Goal: Check status

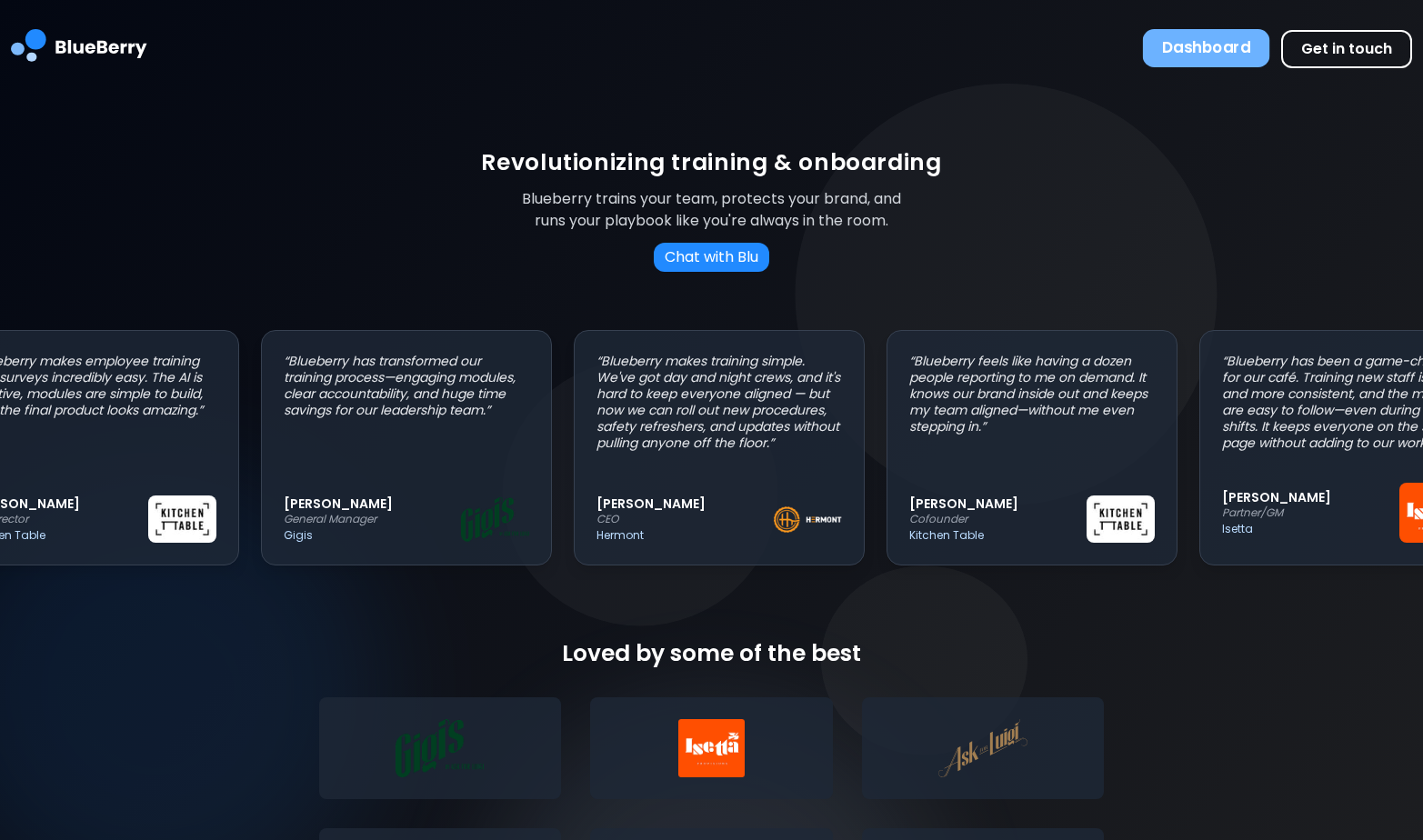
scroll to position [0, 73]
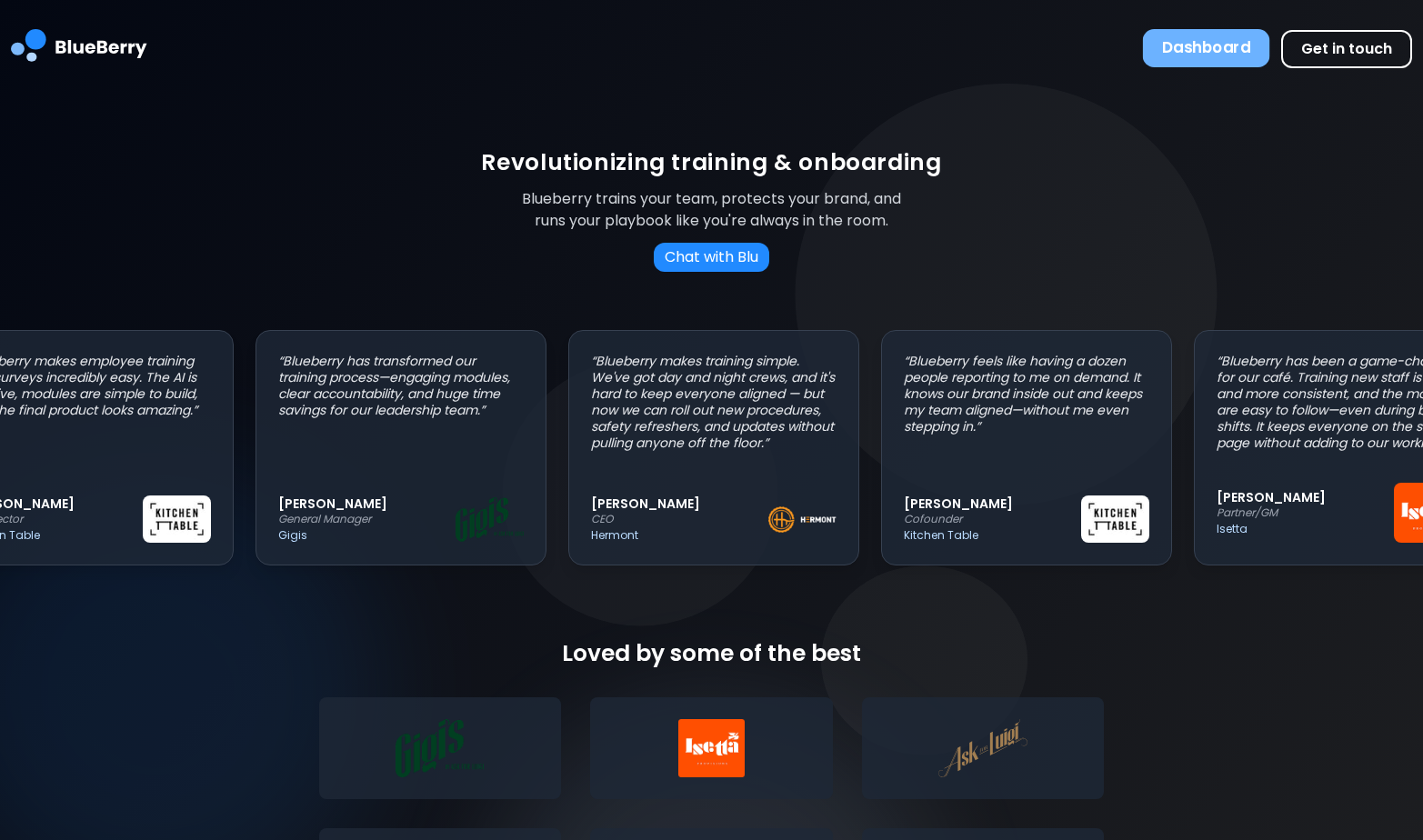
click at [1221, 38] on button "Dashboard" at bounding box center [1206, 48] width 128 height 38
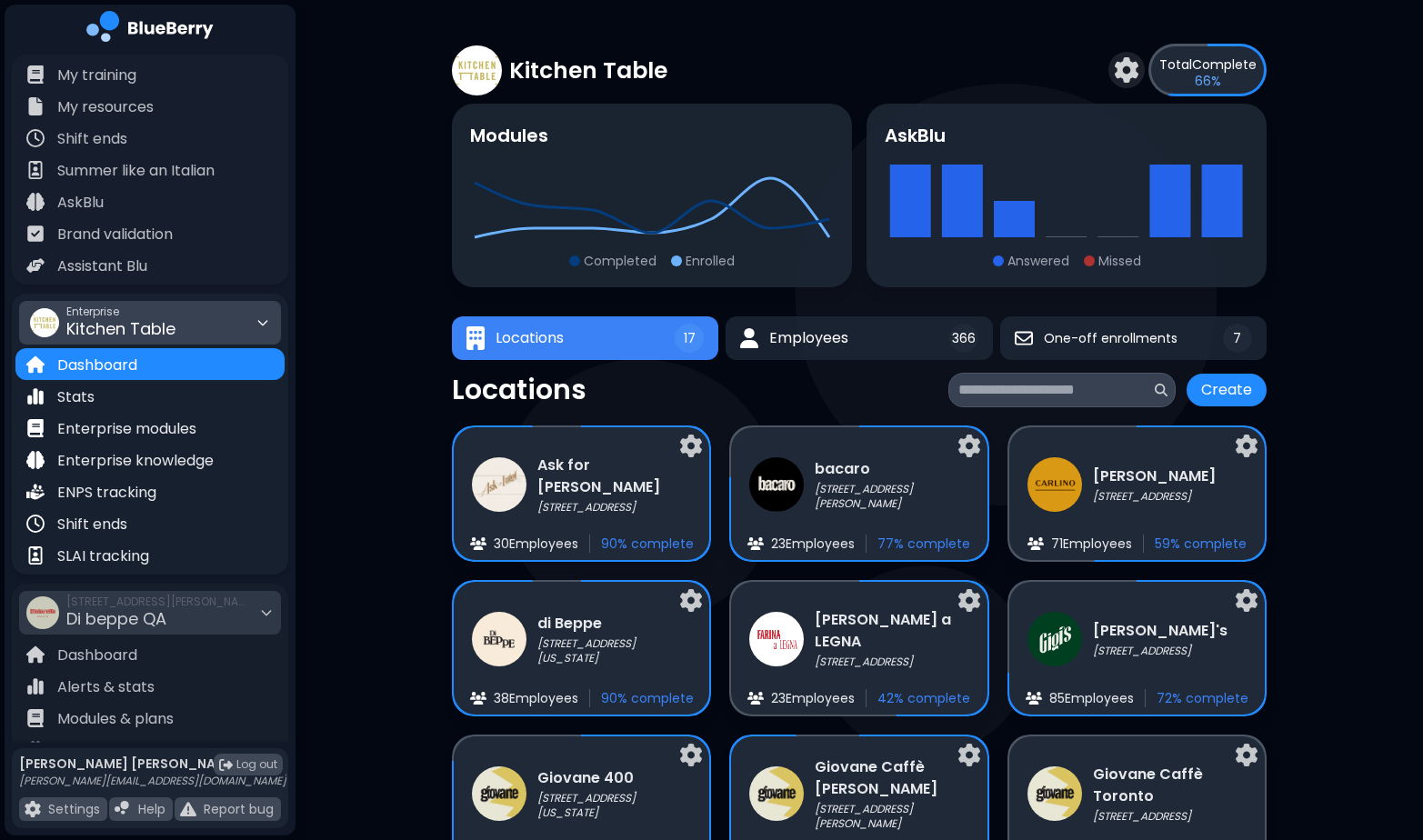
click at [267, 320] on div "Enterprise Kitchen Table" at bounding box center [150, 323] width 262 height 44
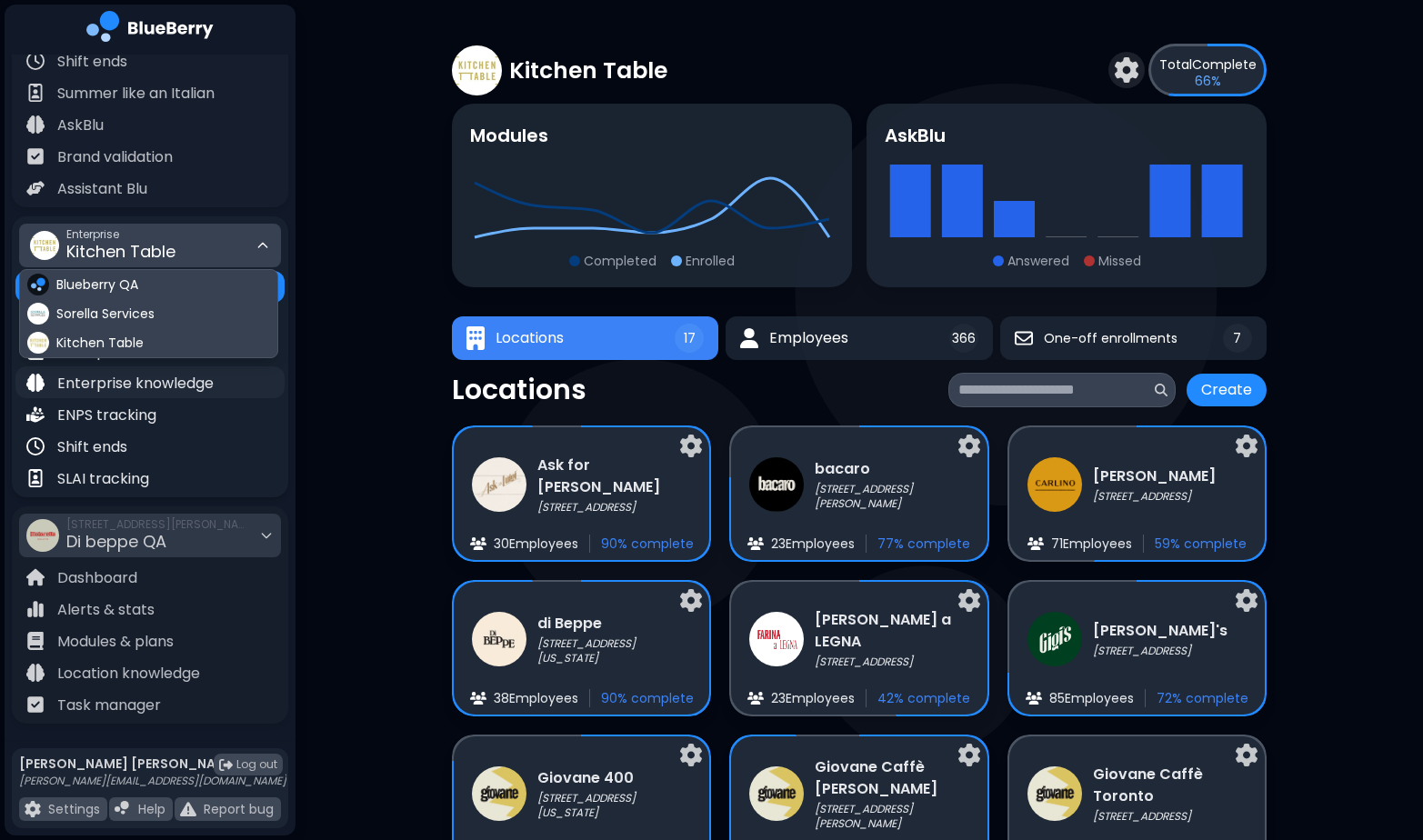
scroll to position [82, 0]
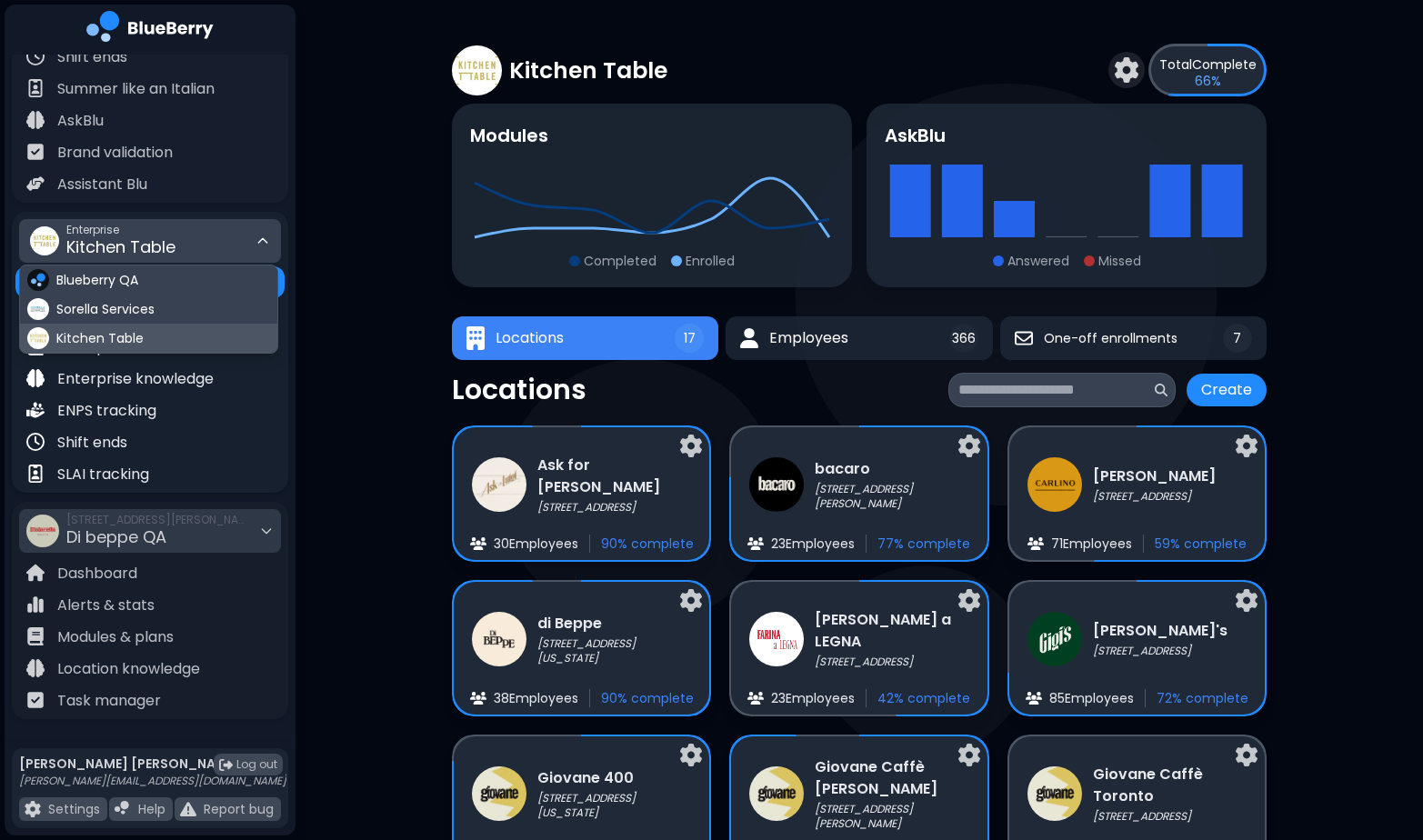
click at [128, 331] on span "Kitchen Table" at bounding box center [100, 338] width 88 height 17
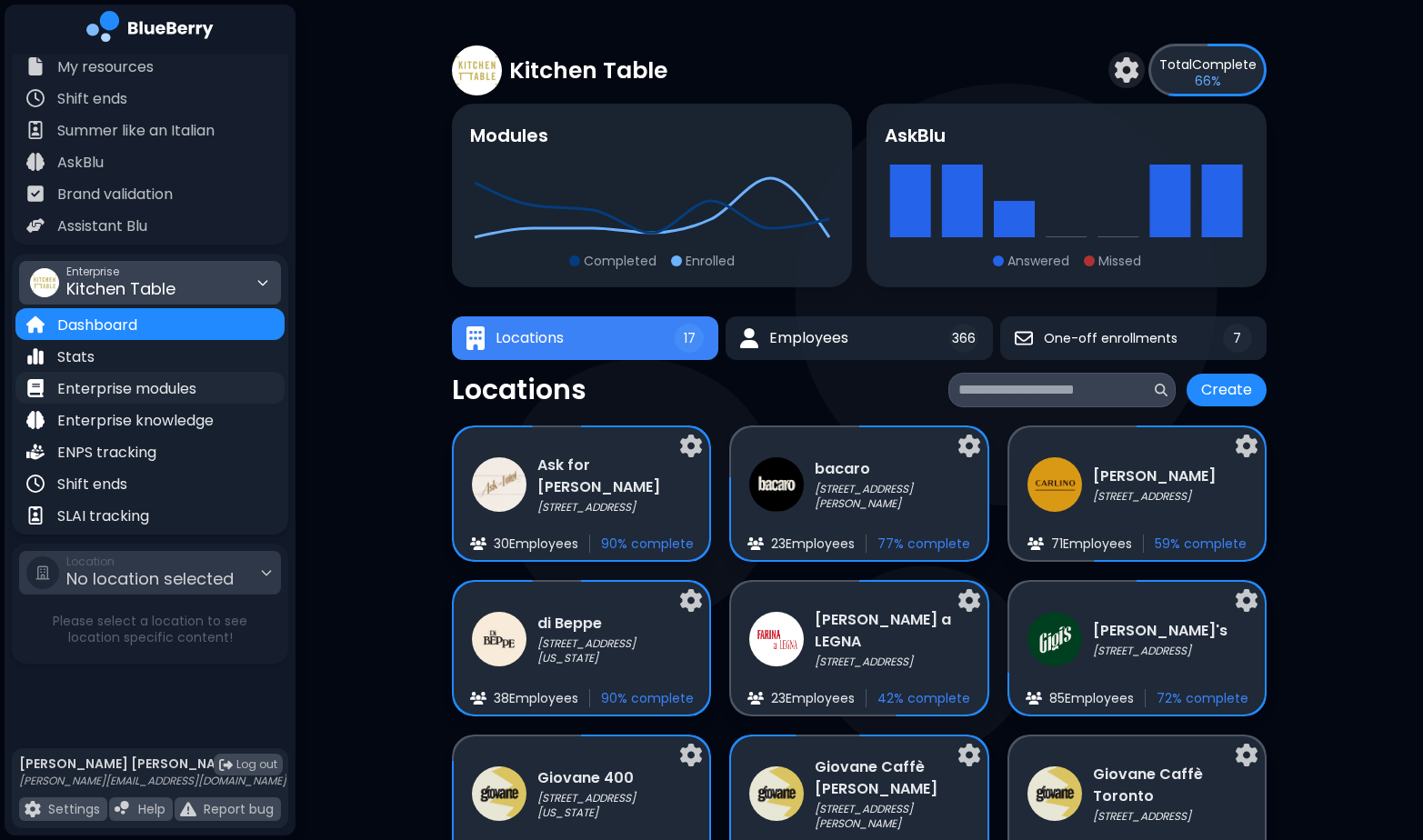
scroll to position [70, 0]
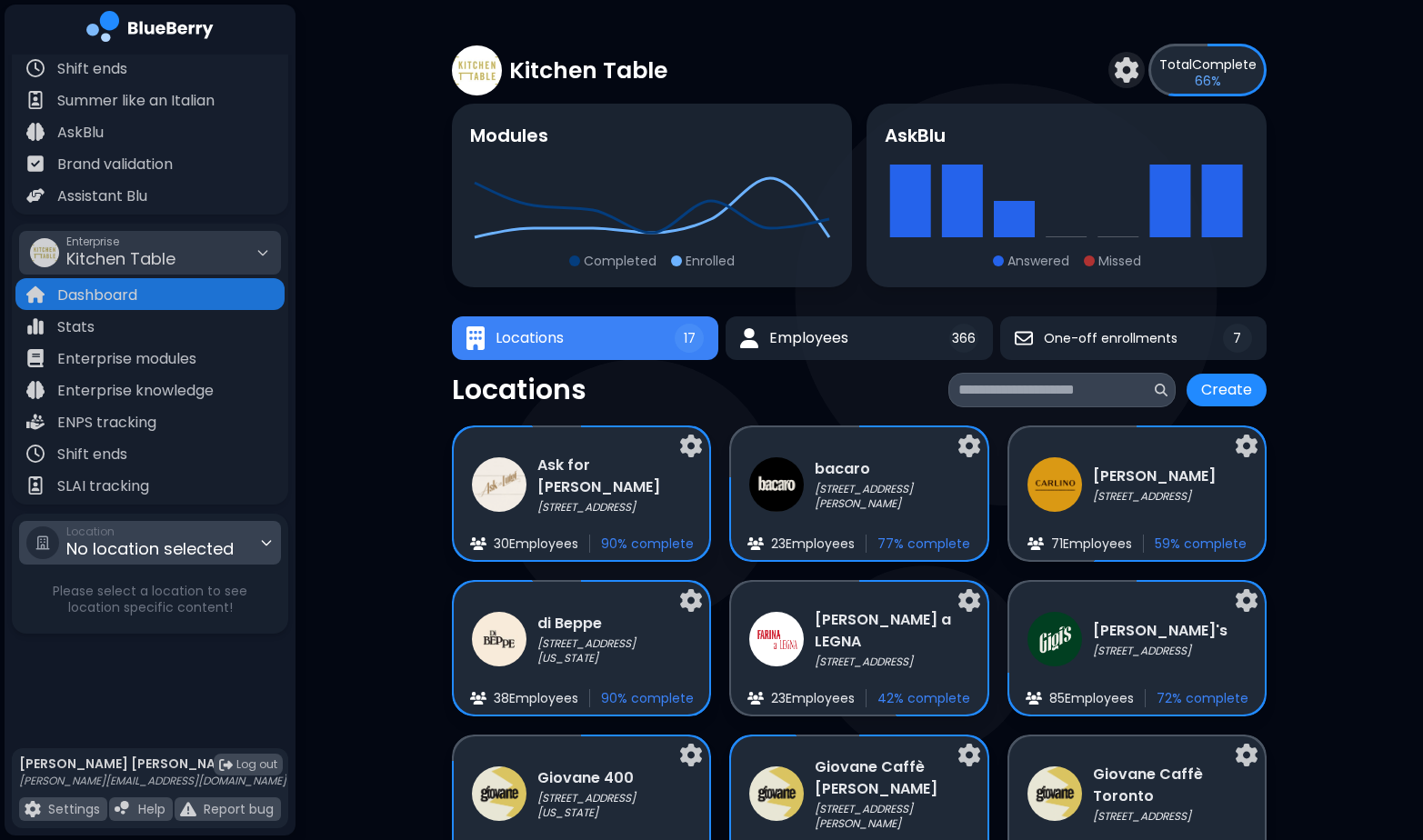
click at [261, 530] on div "Location No location selected" at bounding box center [150, 542] width 262 height 44
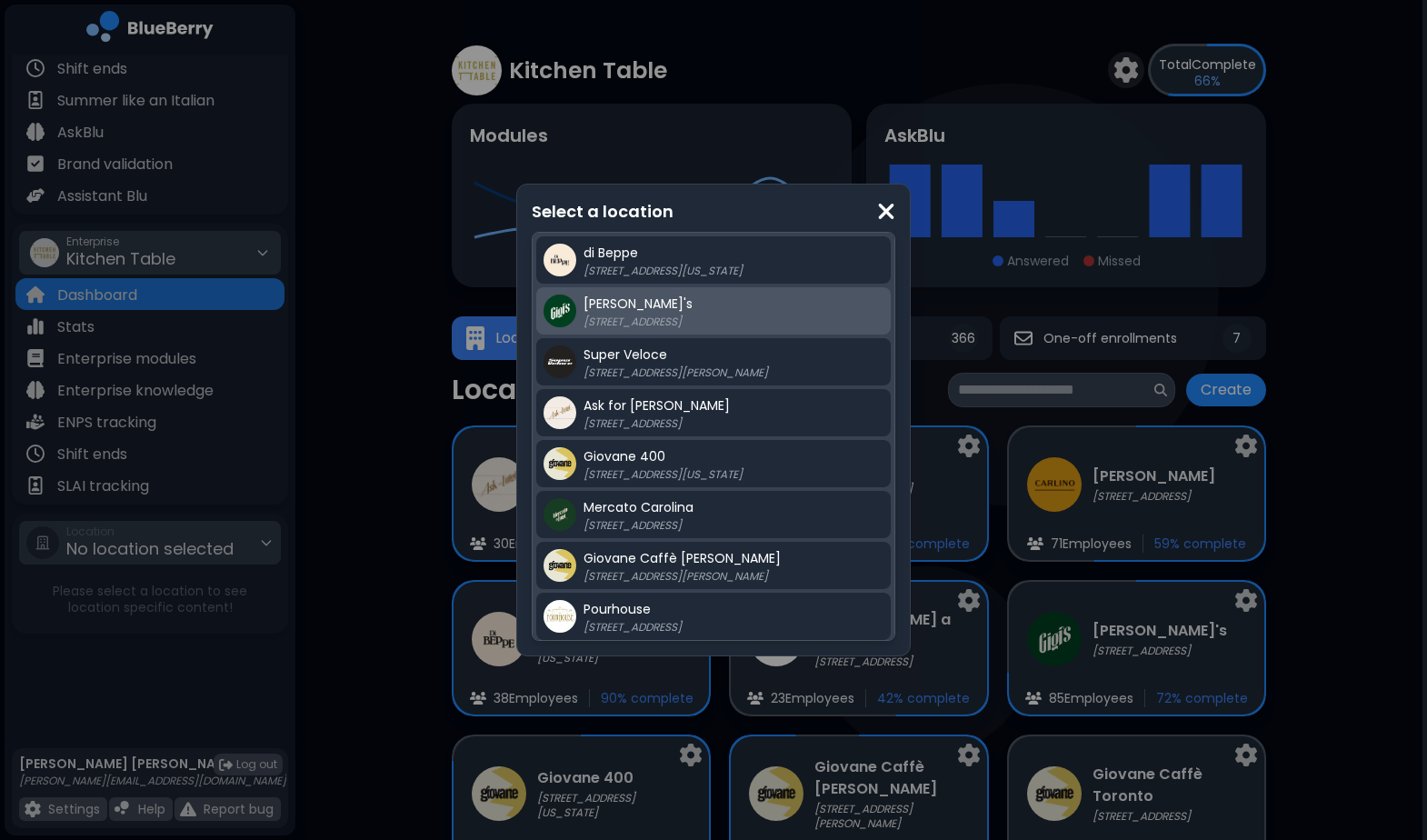
click at [661, 317] on p "[STREET_ADDRESS]" at bounding box center [697, 322] width 227 height 15
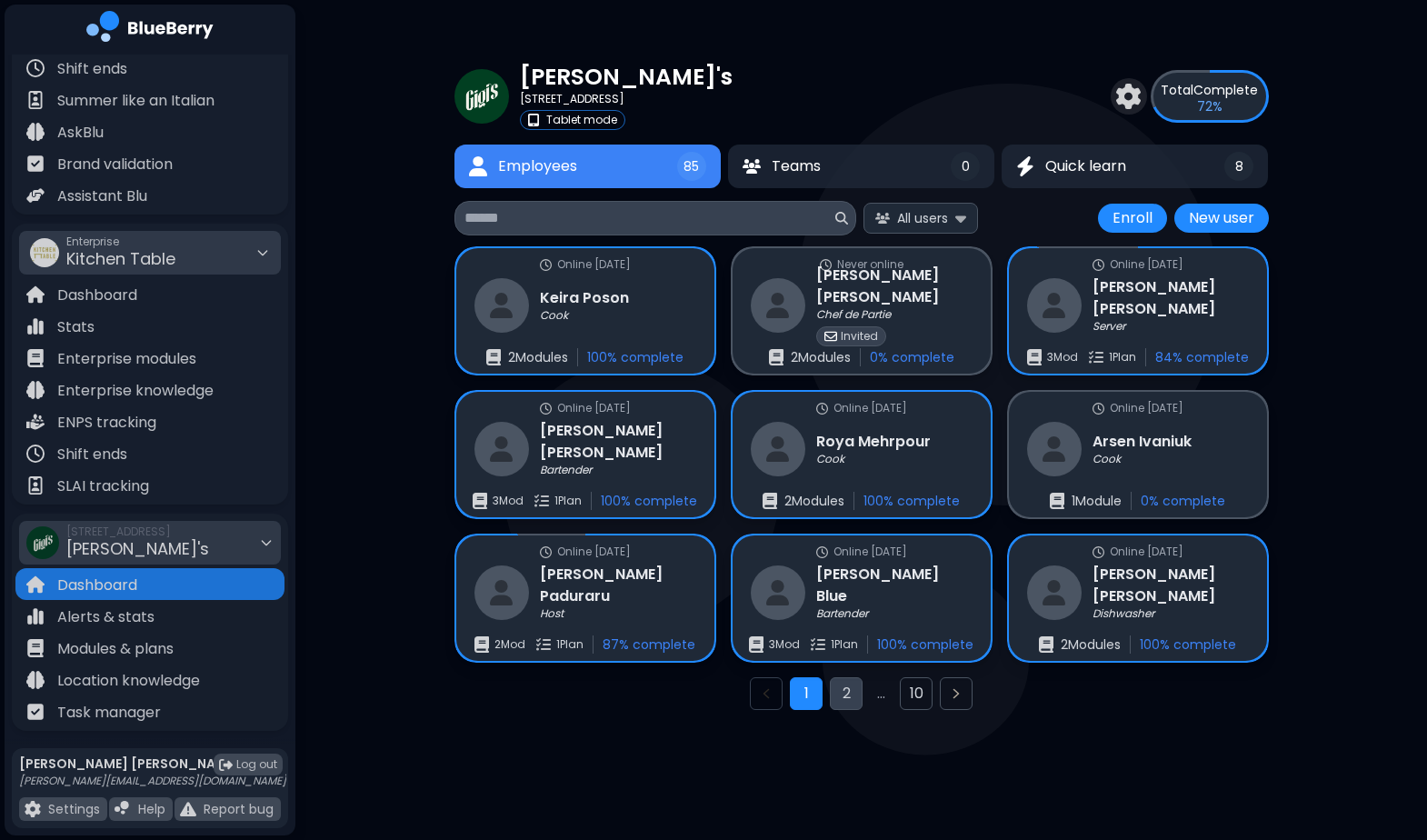
click at [839, 693] on button "2" at bounding box center [847, 694] width 33 height 33
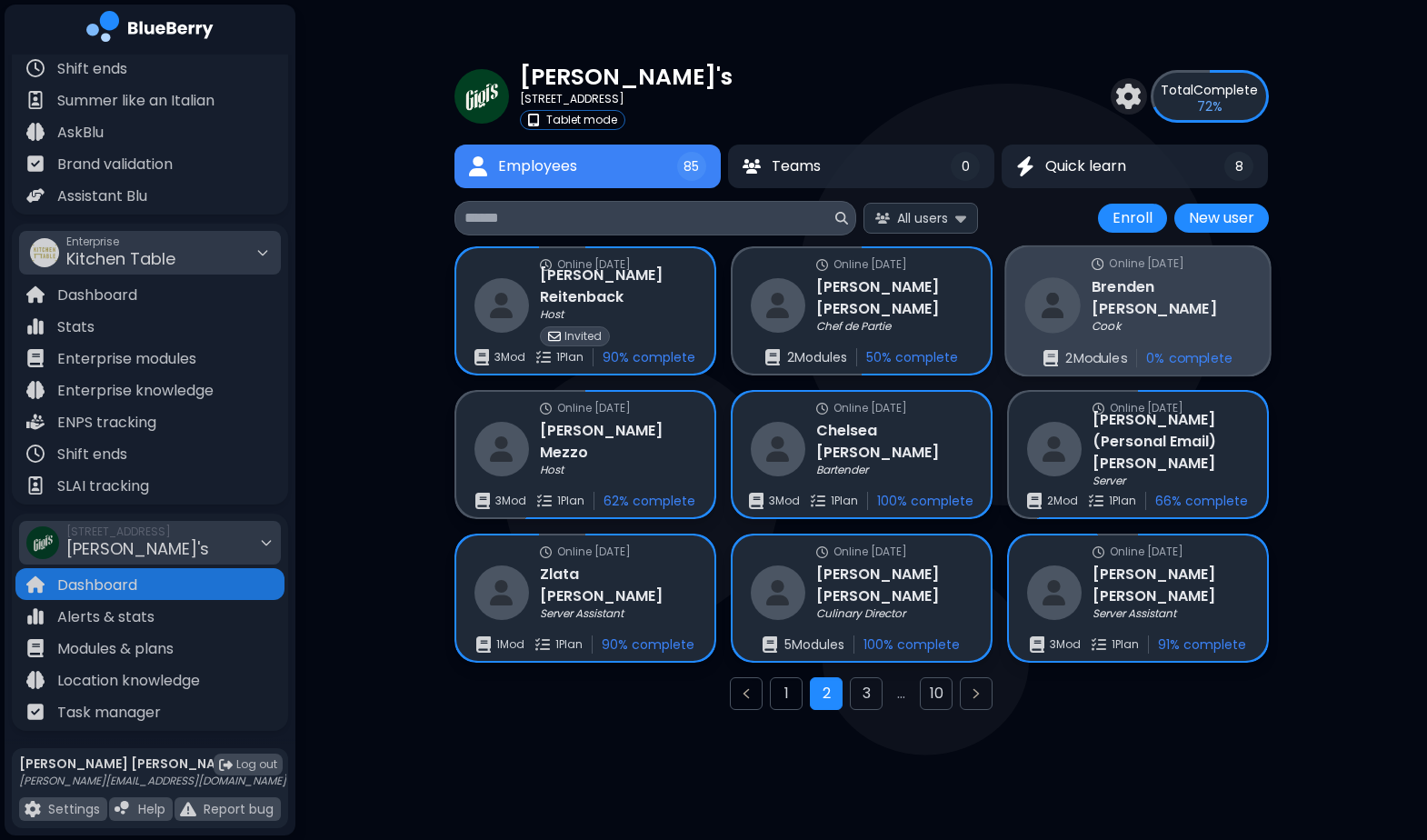
click at [1107, 363] on p "2 Module s" at bounding box center [1096, 358] width 60 height 17
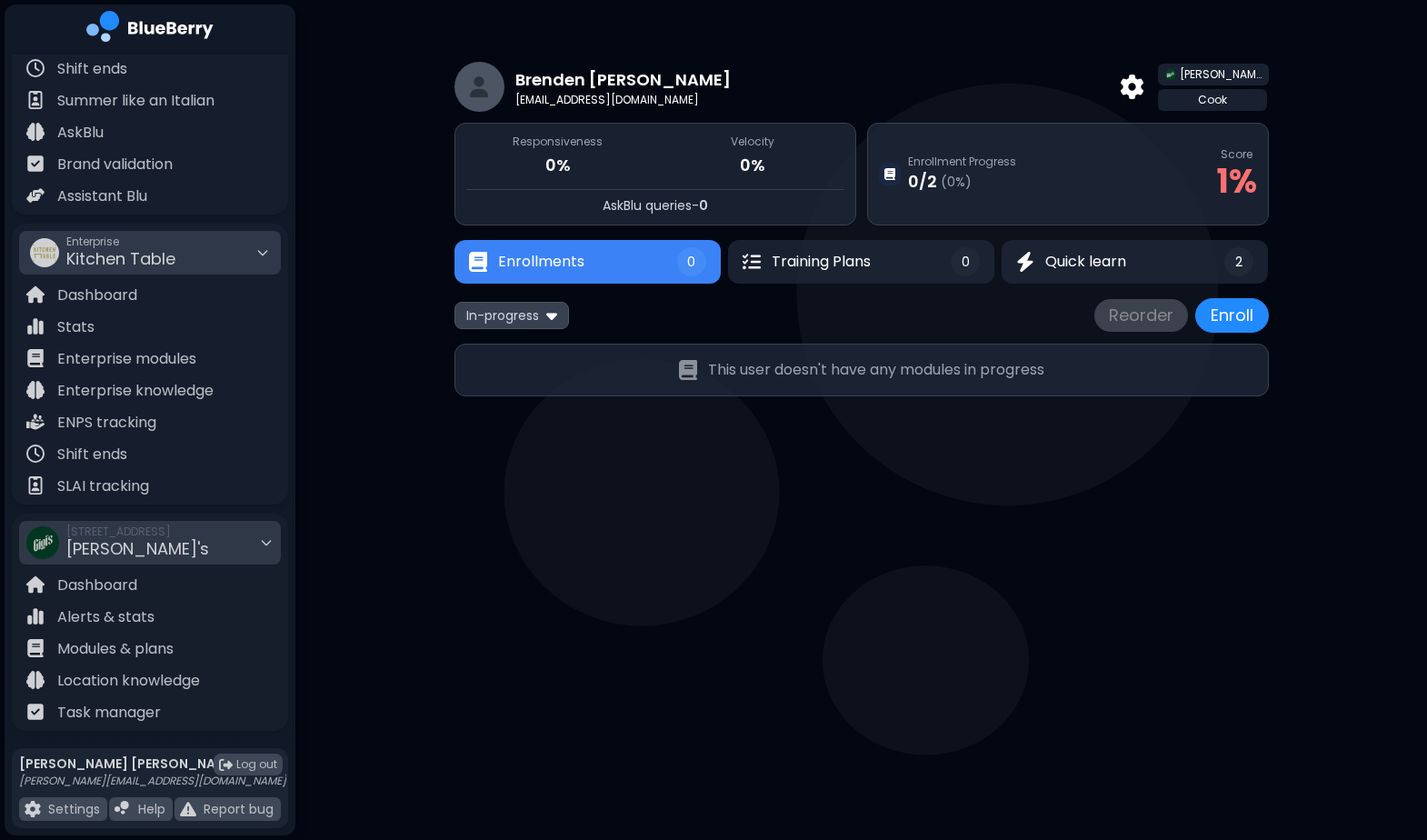
click at [993, 179] on div "0 / 2 ( 0 %)" at bounding box center [962, 181] width 108 height 25
click at [1114, 257] on span "Quick learn" at bounding box center [1086, 261] width 81 height 21
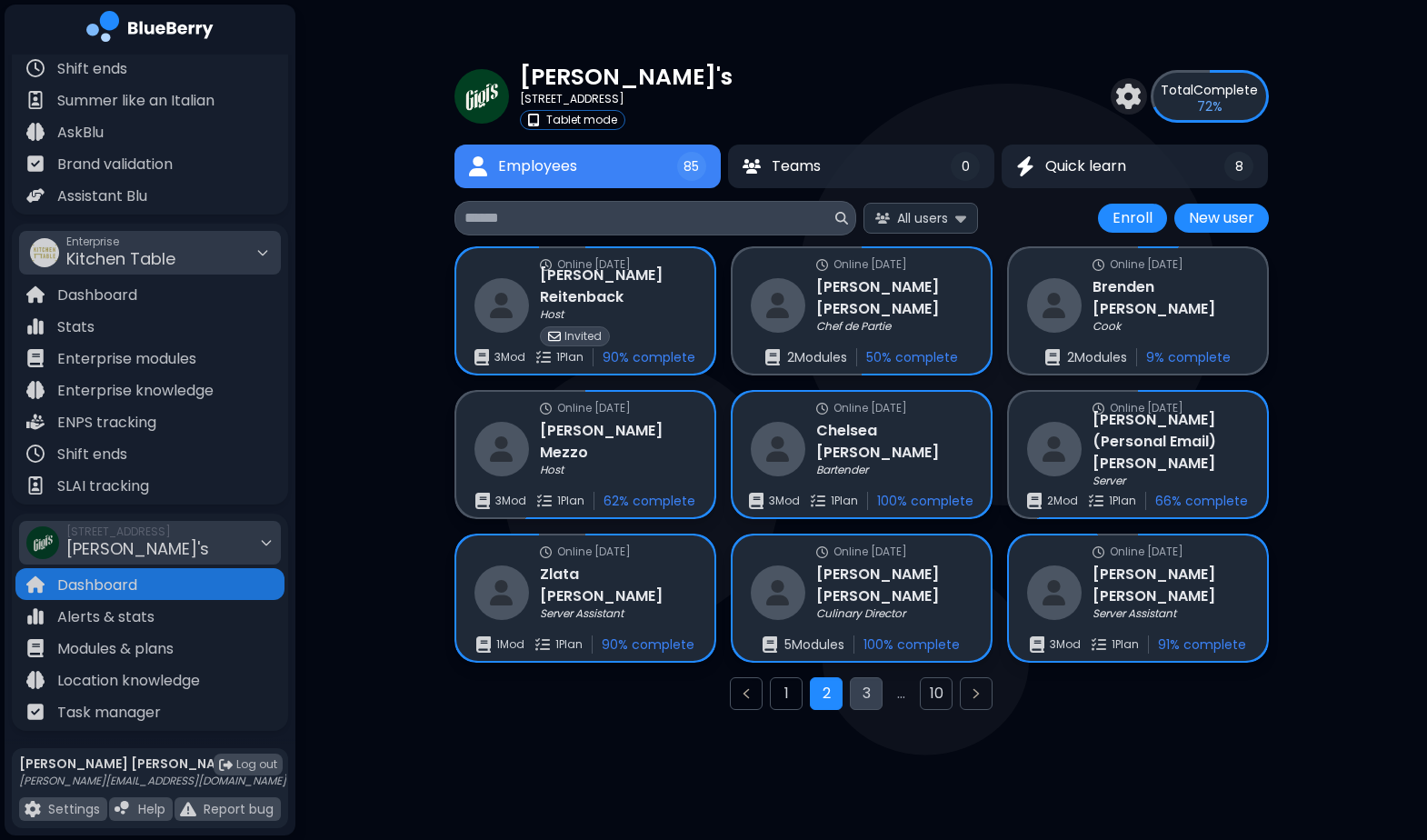
click at [866, 698] on button "3" at bounding box center [867, 694] width 33 height 33
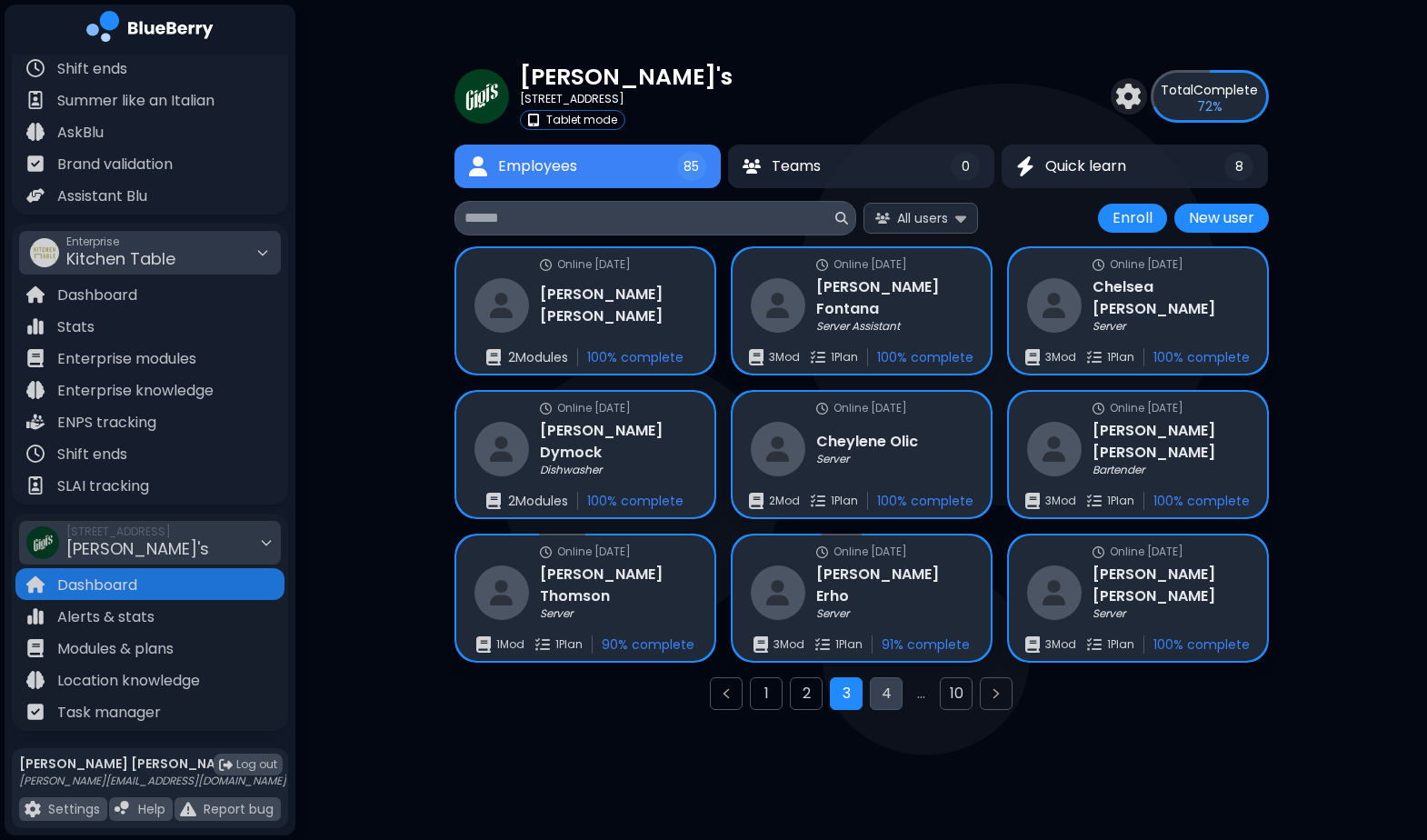
click at [889, 698] on button "4" at bounding box center [887, 694] width 33 height 33
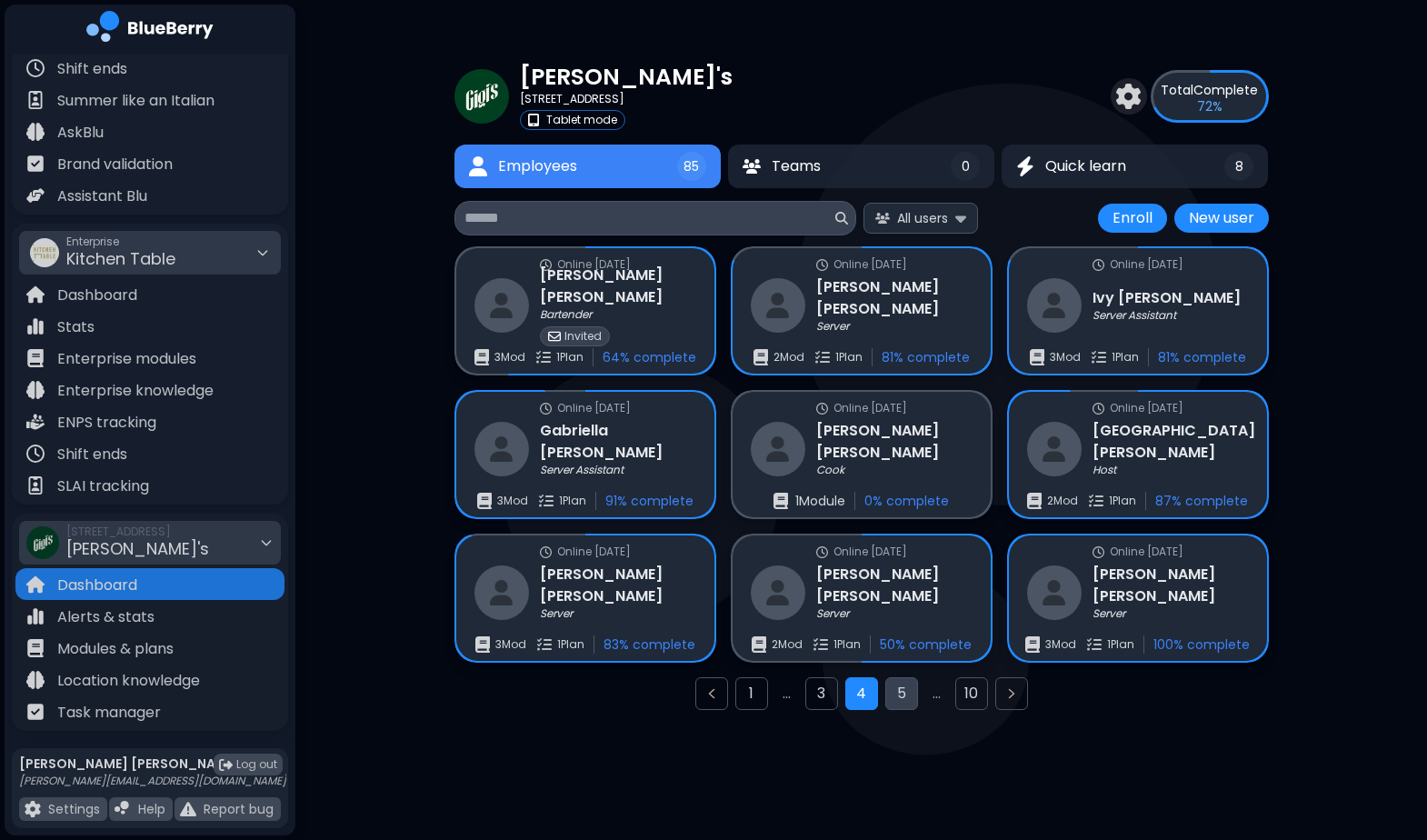
click at [904, 700] on button "5" at bounding box center [902, 694] width 33 height 33
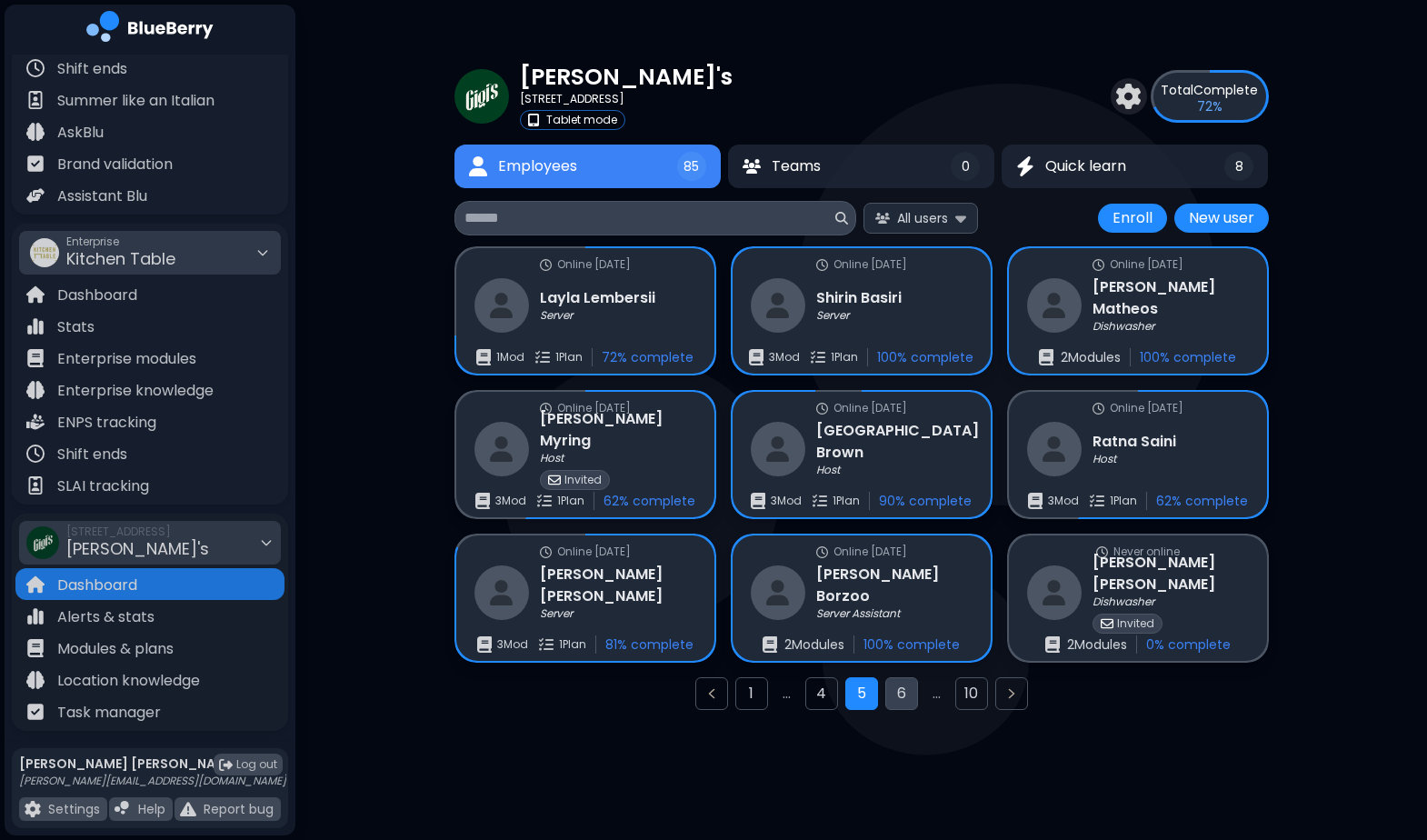
click at [914, 686] on button "6" at bounding box center [902, 694] width 33 height 33
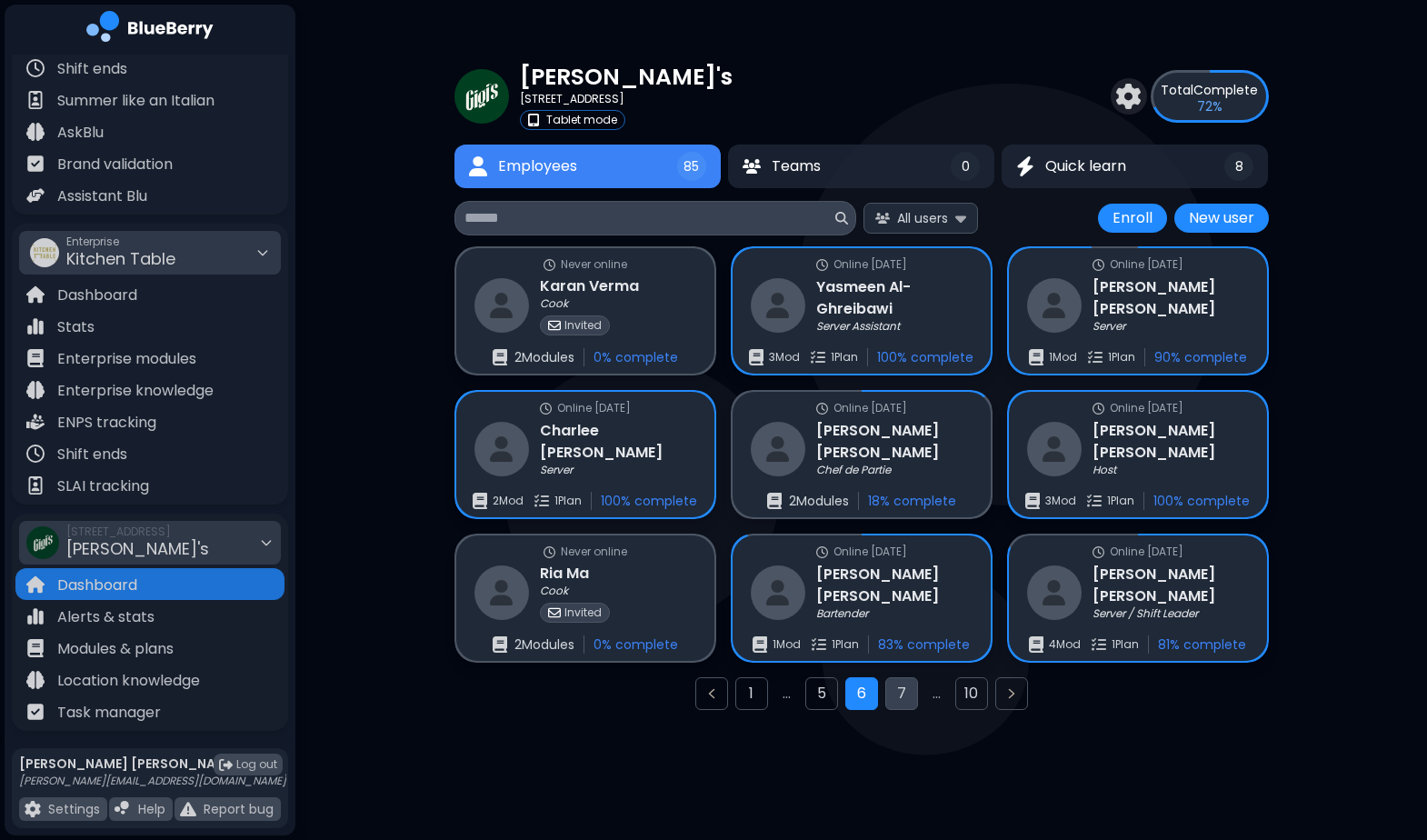
click at [903, 687] on button "7" at bounding box center [902, 694] width 33 height 33
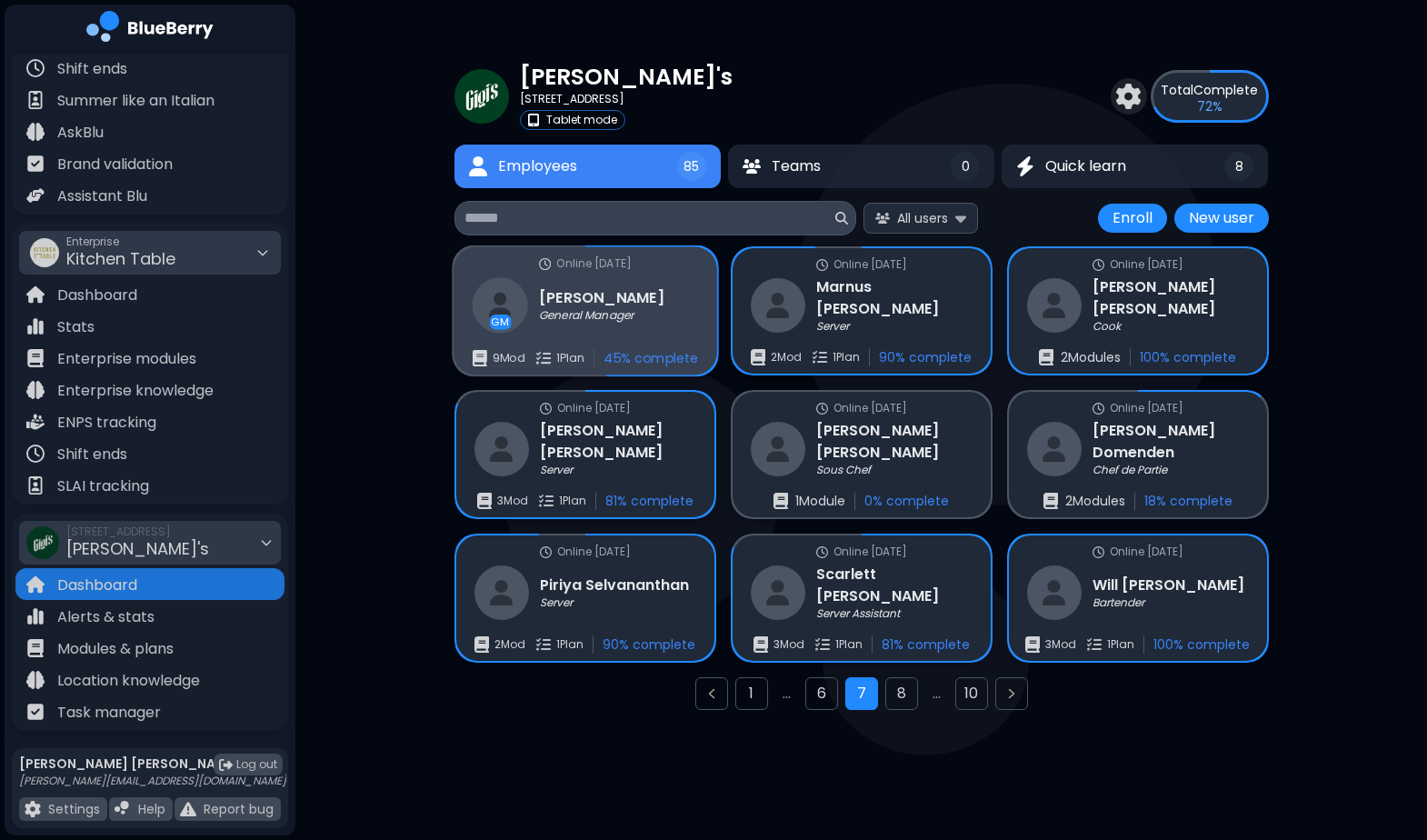
click at [630, 360] on p "45 % complete" at bounding box center [650, 358] width 95 height 17
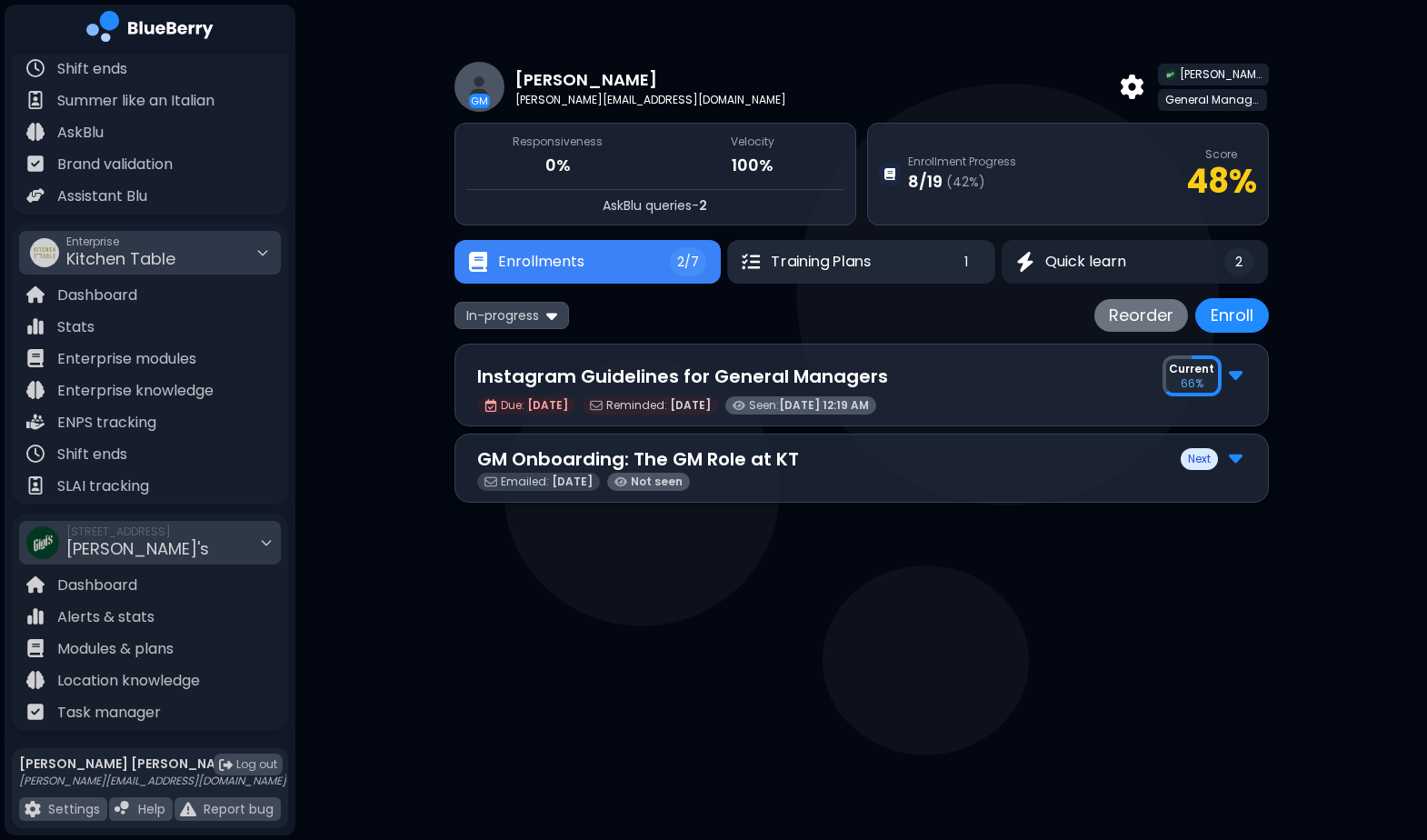
click at [828, 261] on span "Training Plans" at bounding box center [821, 261] width 100 height 21
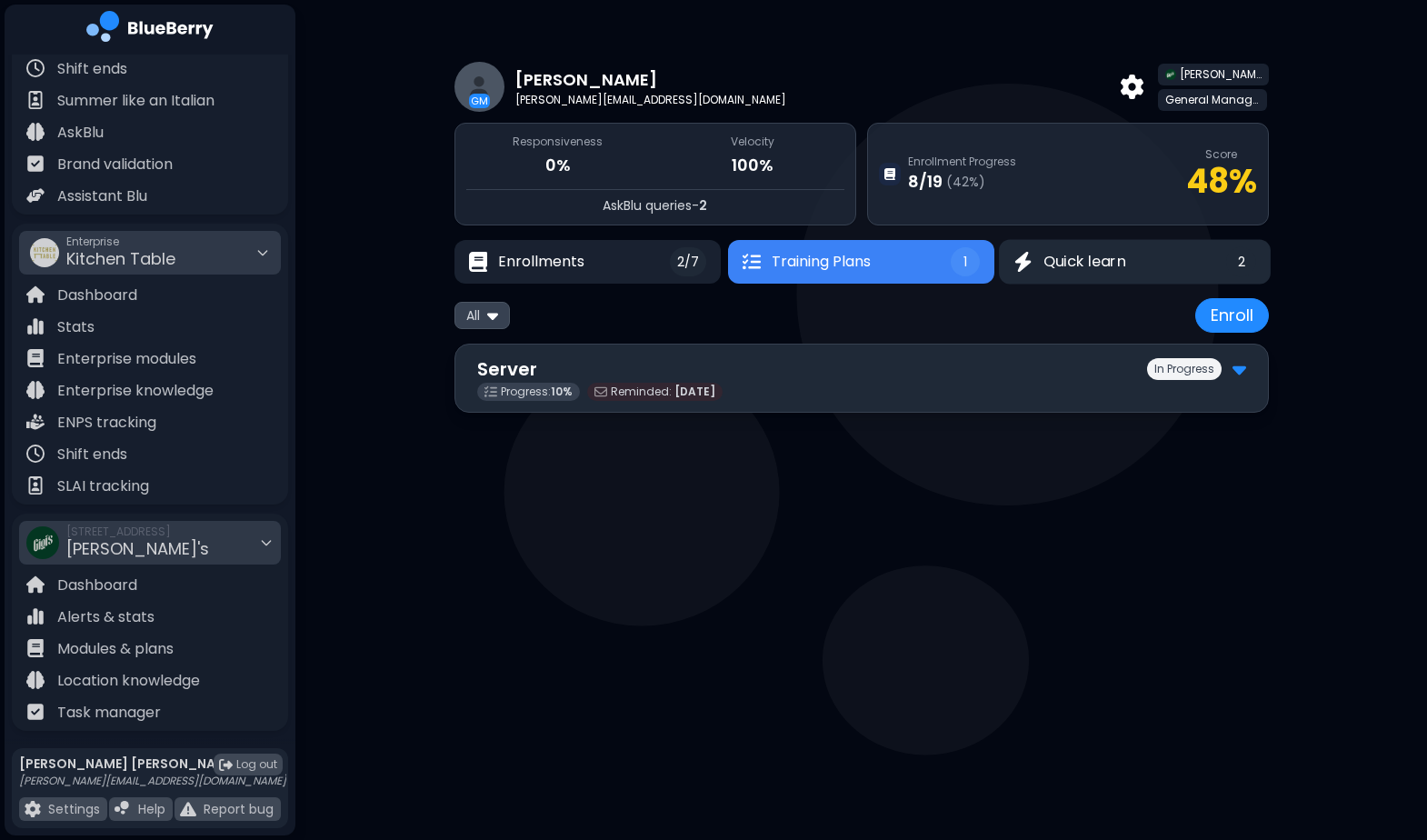
click at [1105, 261] on span "Quick learn" at bounding box center [1085, 261] width 83 height 21
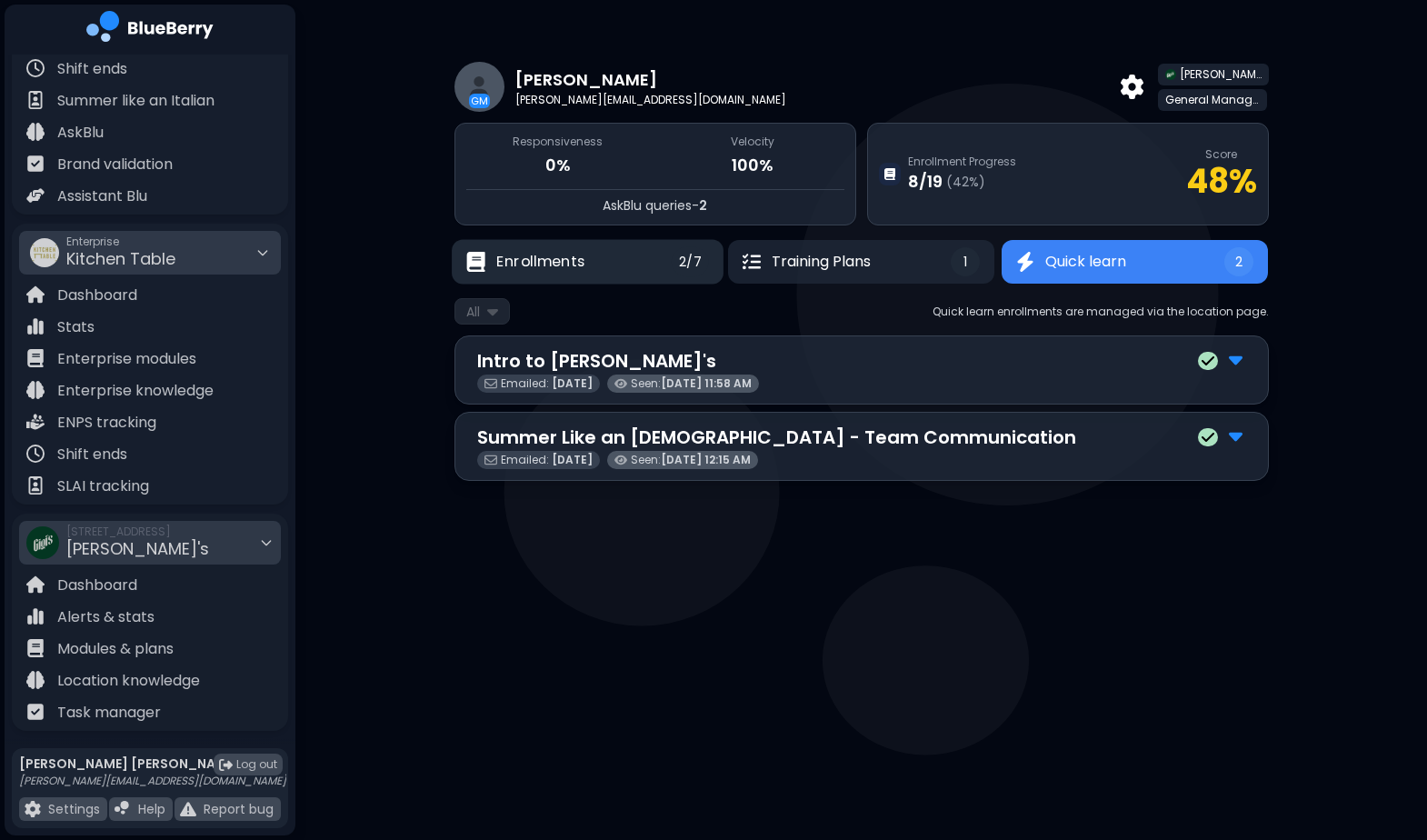
click at [588, 255] on button "Enrollments 2/7" at bounding box center [588, 262] width 272 height 45
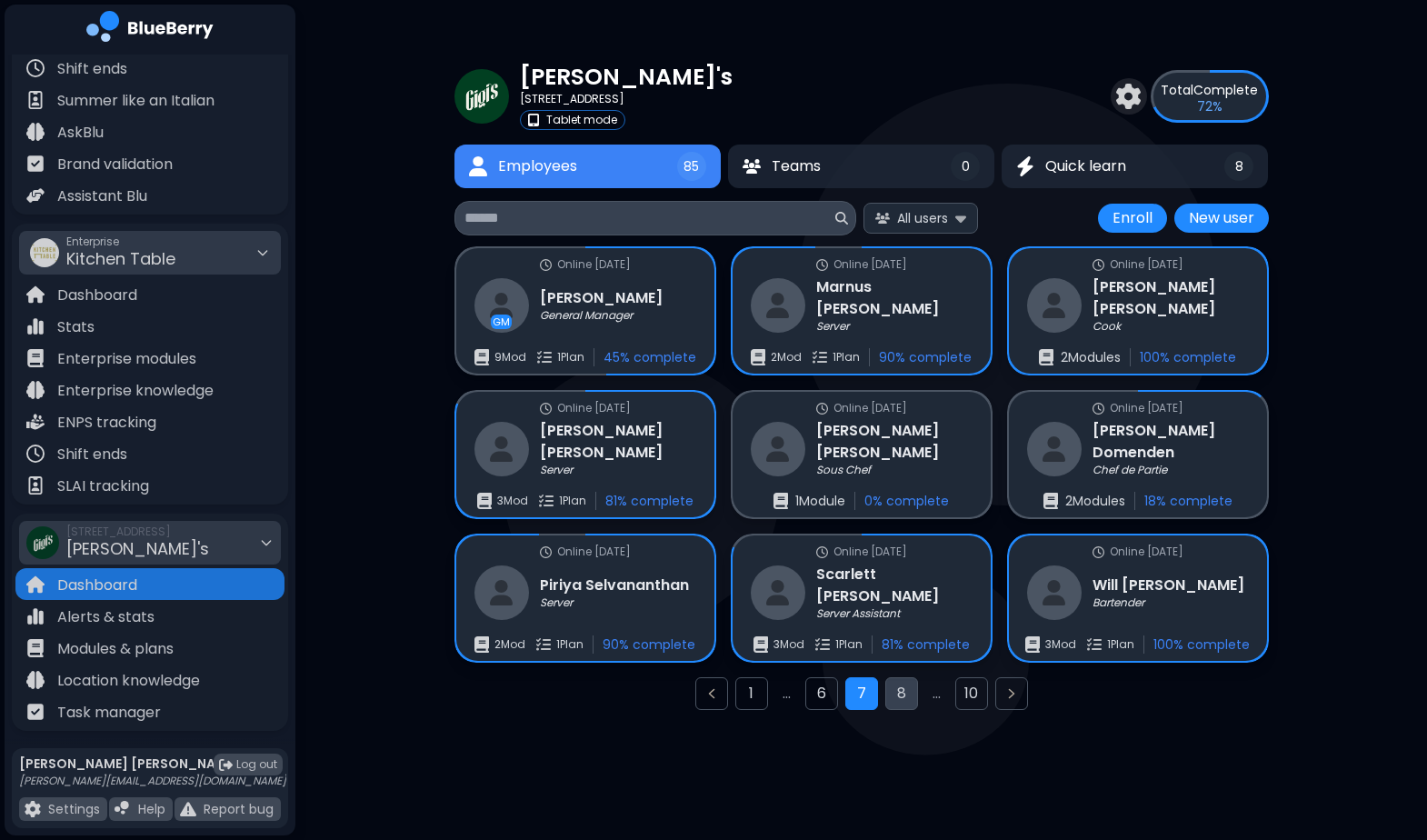
click at [908, 696] on button "8" at bounding box center [902, 694] width 33 height 33
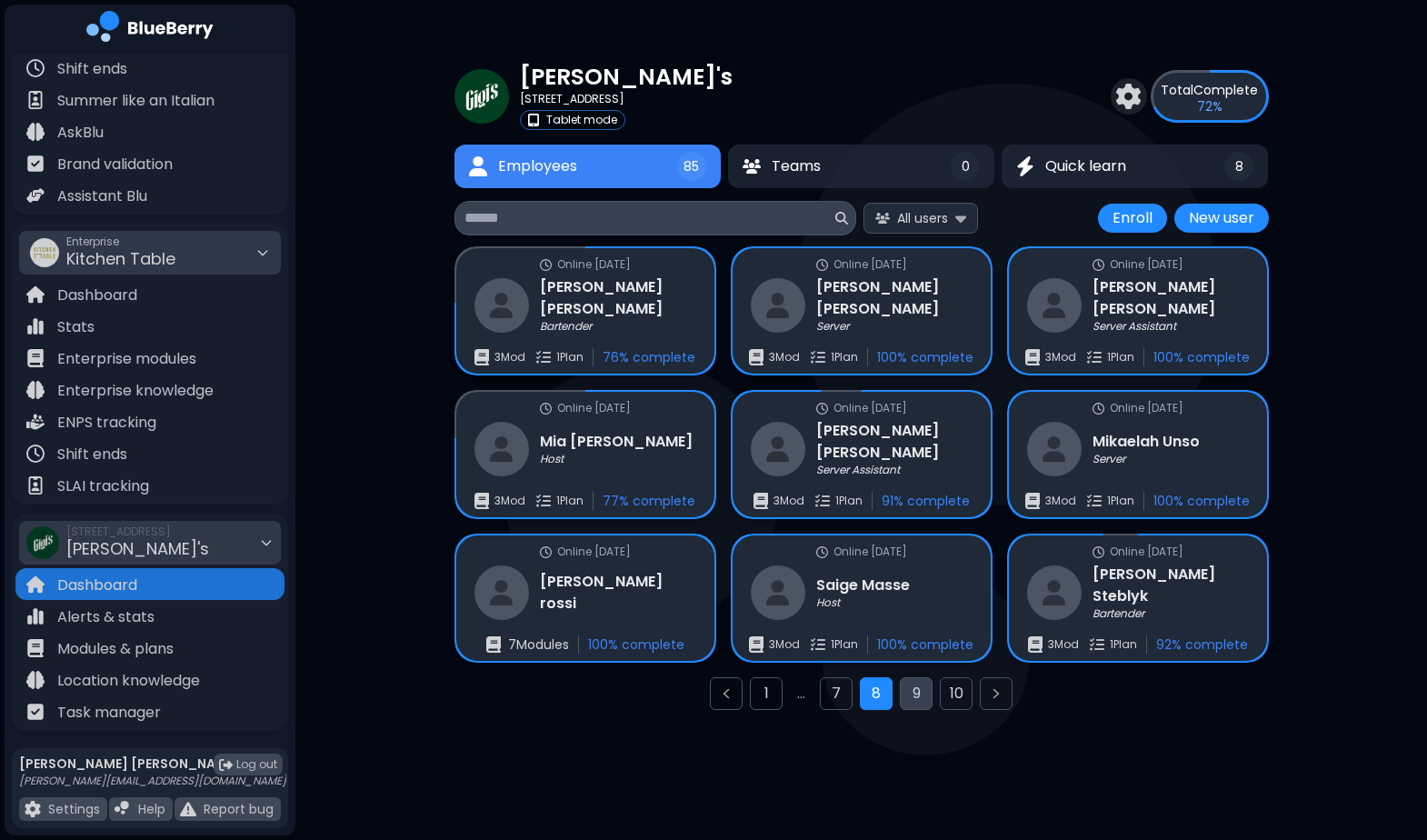
click at [915, 697] on button "9" at bounding box center [916, 694] width 33 height 33
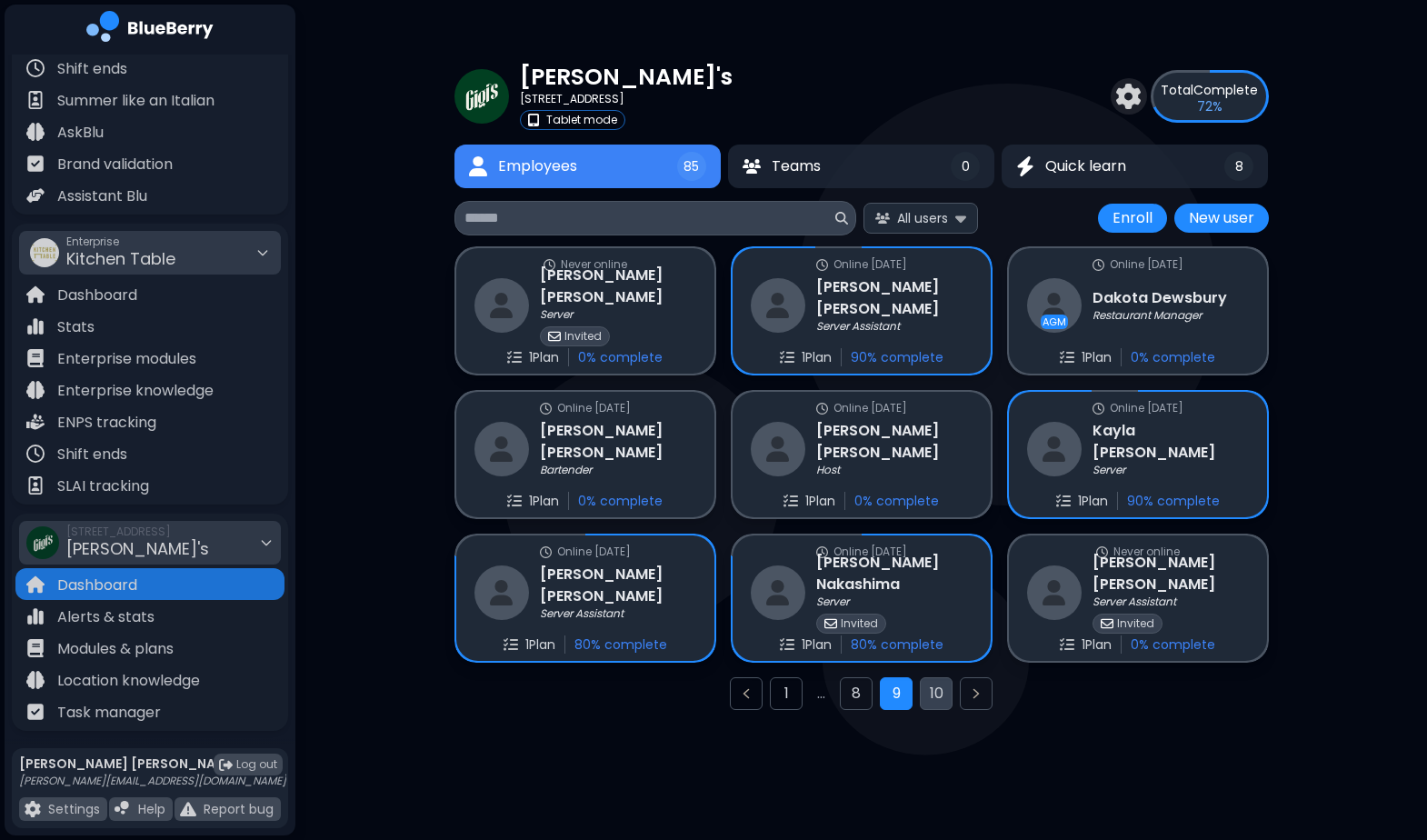
click at [945, 685] on button "10" at bounding box center [937, 694] width 33 height 33
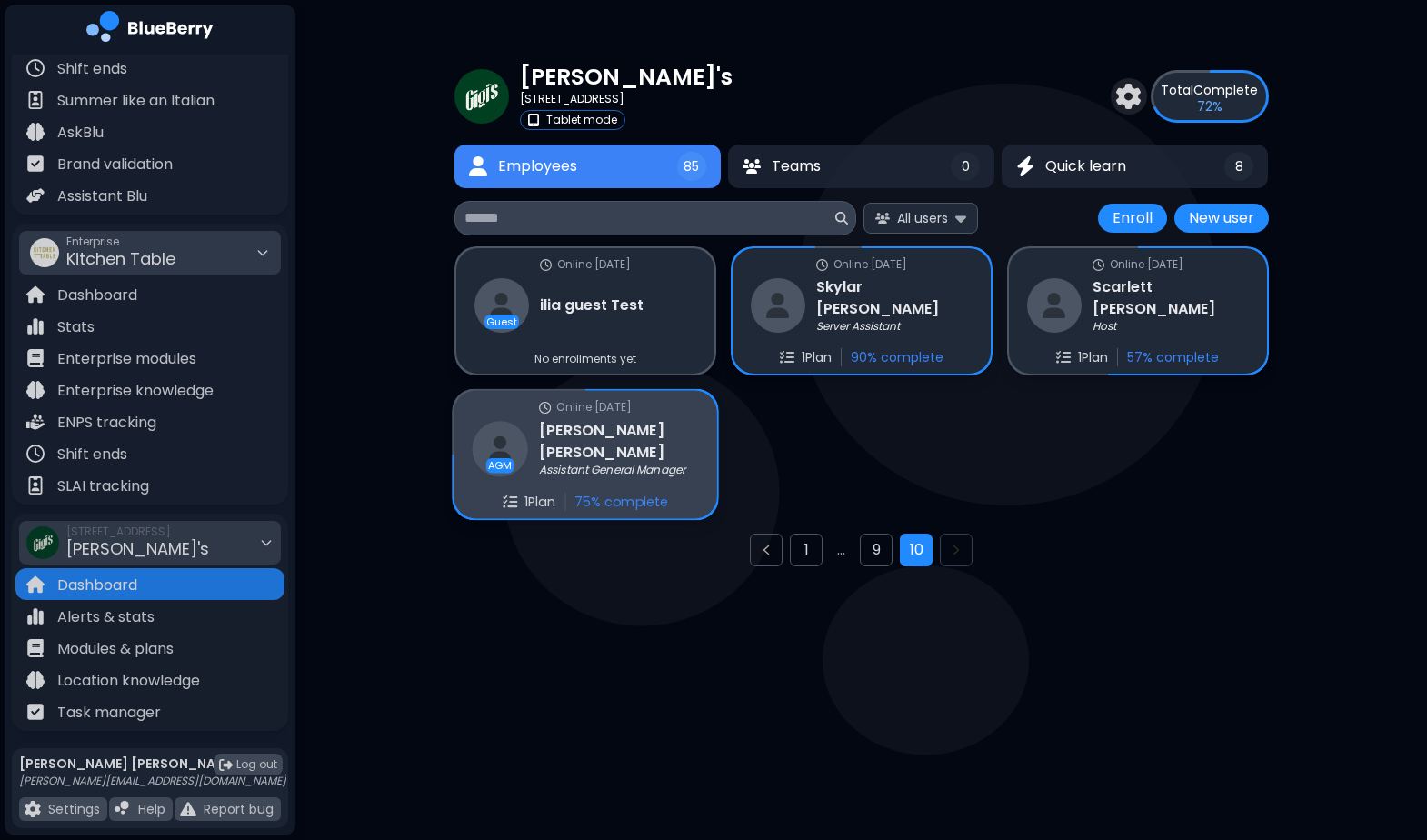
click at [616, 498] on p "75 % complete" at bounding box center [621, 501] width 94 height 17
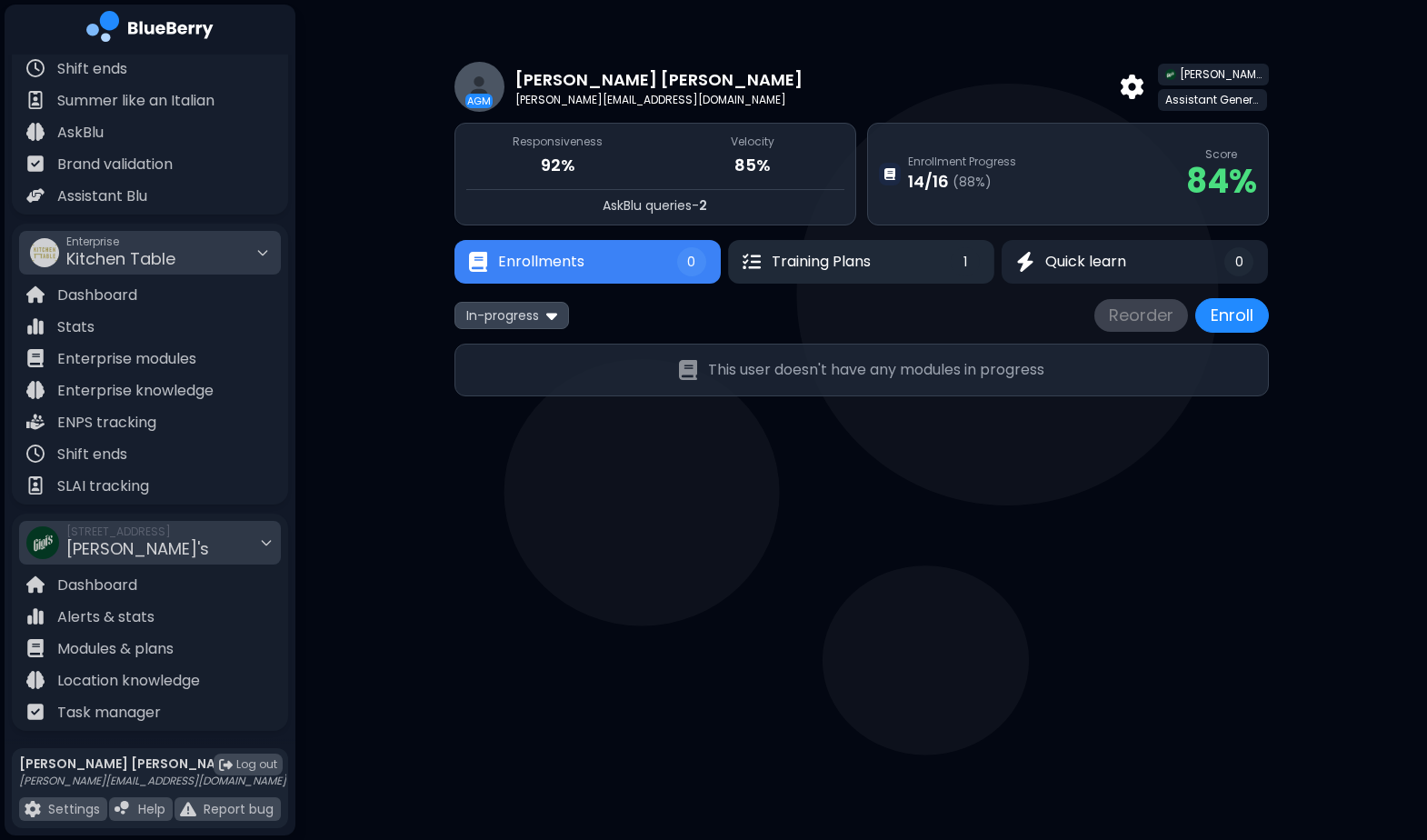
click at [879, 255] on button "Training Plans 1" at bounding box center [861, 261] width 266 height 44
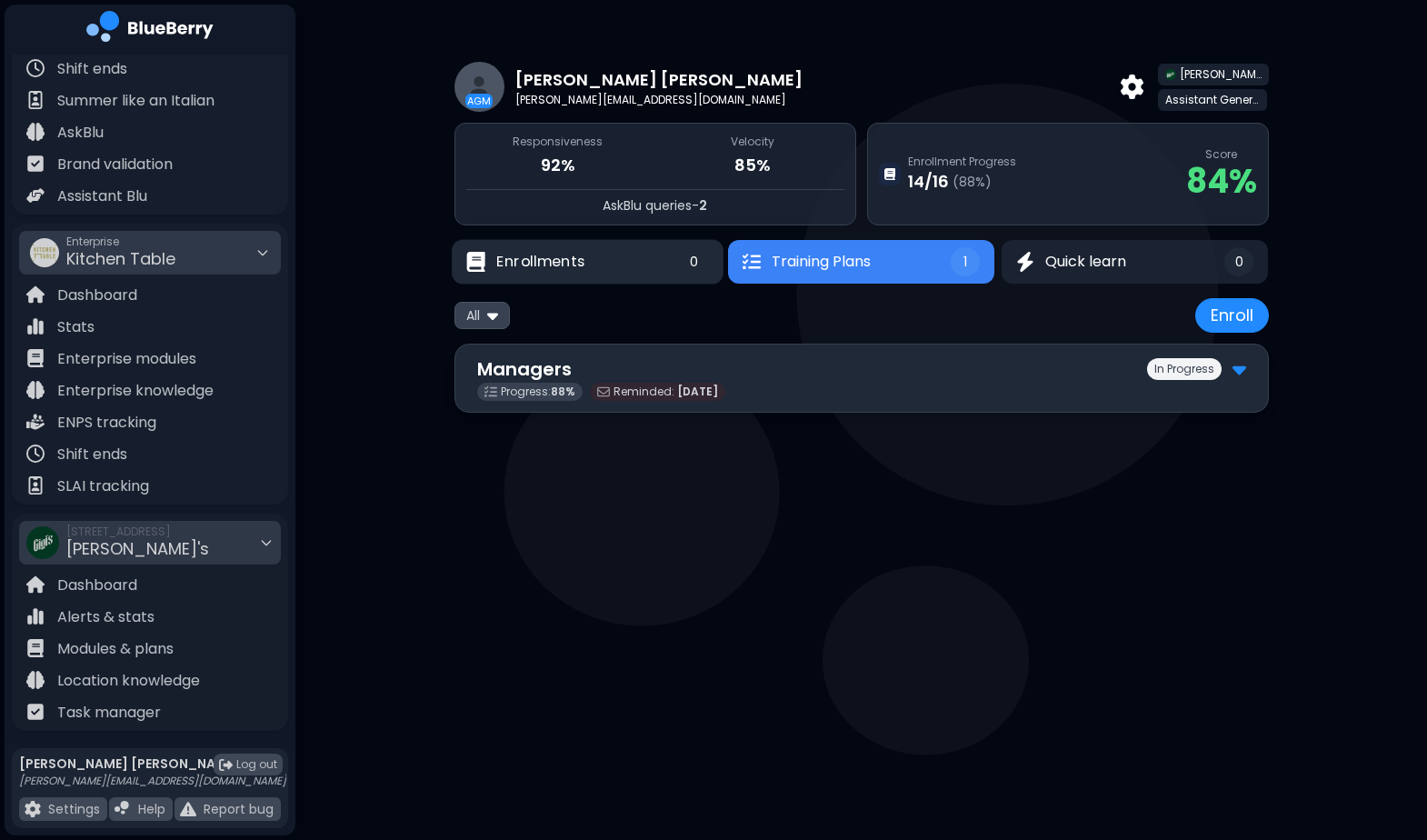
click at [606, 259] on button "Enrollments 0" at bounding box center [588, 262] width 272 height 45
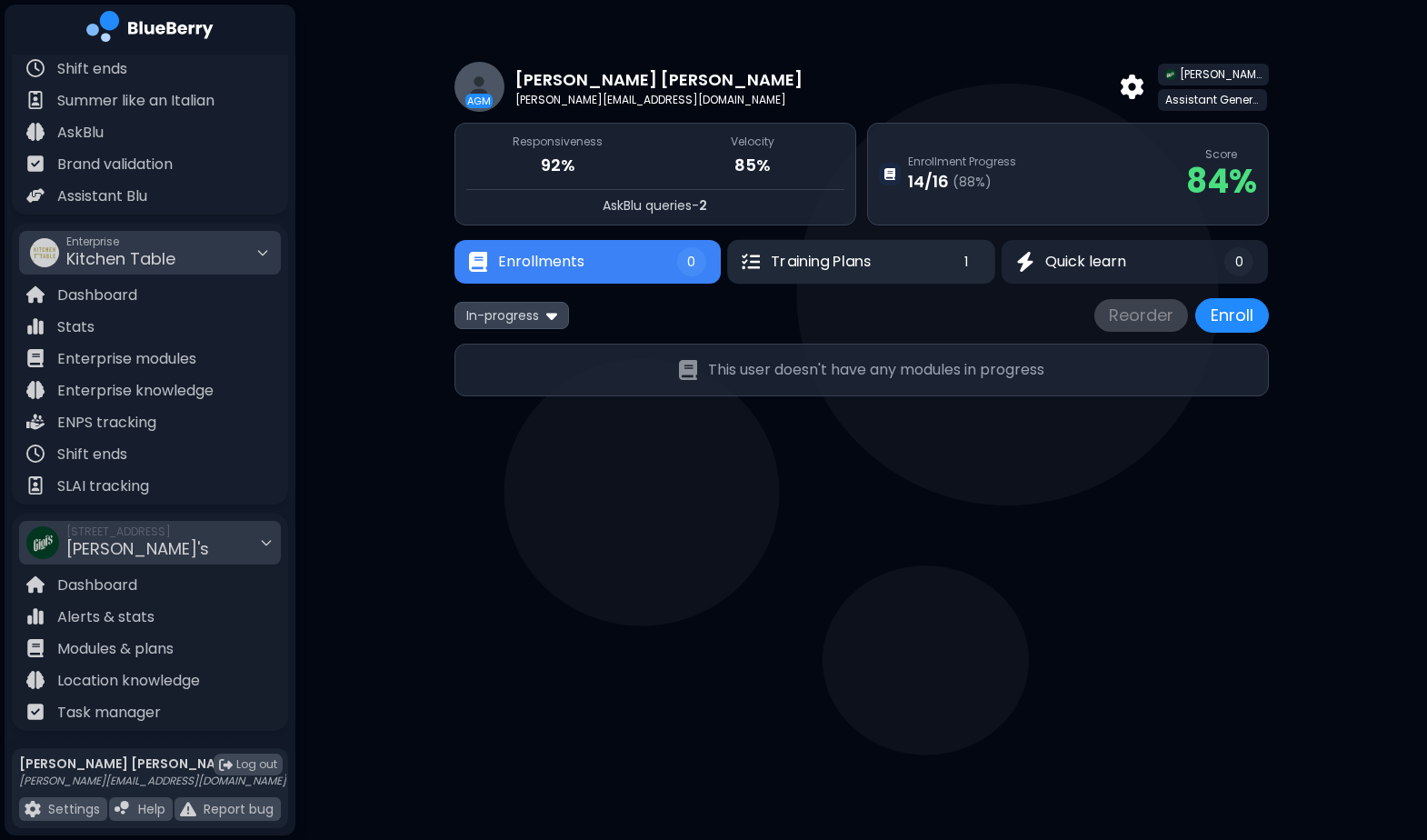
click at [906, 263] on button "Training Plans 1" at bounding box center [861, 261] width 268 height 44
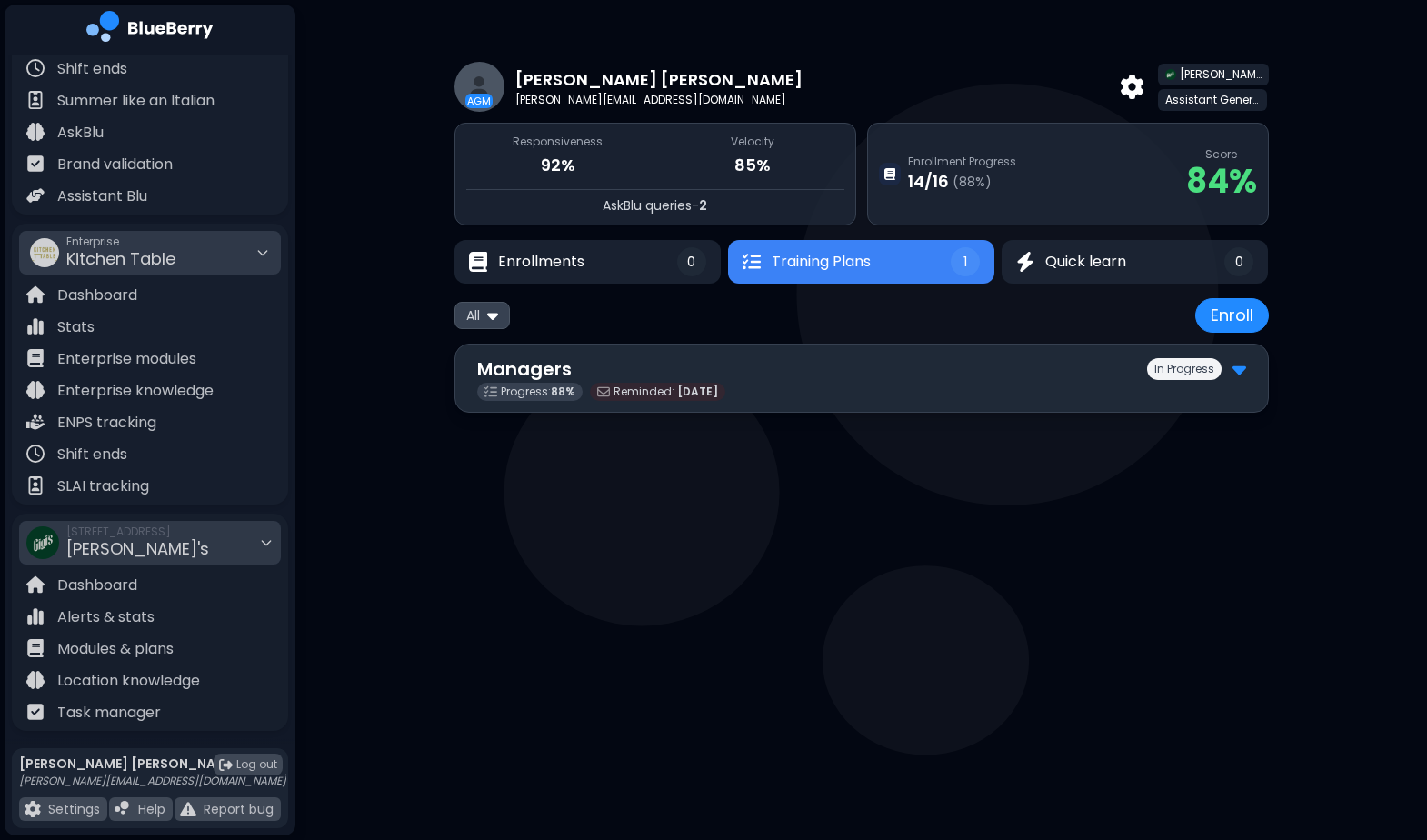
click at [715, 376] on div "Managers In Progress" at bounding box center [862, 369] width 769 height 27
